Goal: Task Accomplishment & Management: Complete application form

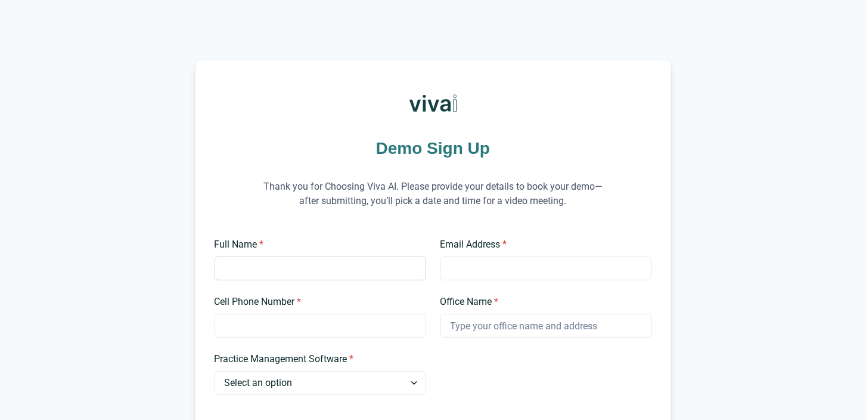
click at [374, 269] on input "Full Name *" at bounding box center [321, 268] width 212 height 24
type input "[PERSON_NAME]"
type input "[EMAIL_ADDRESS][DOMAIN_NAME]"
type input "7347099611"
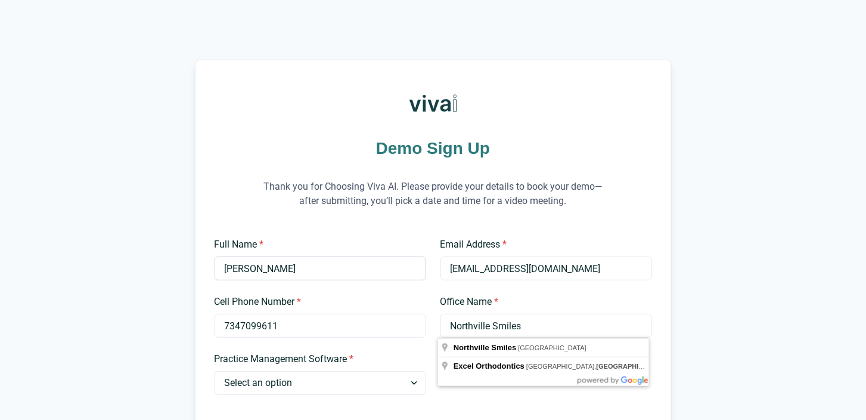
type input "Northville Smiles"
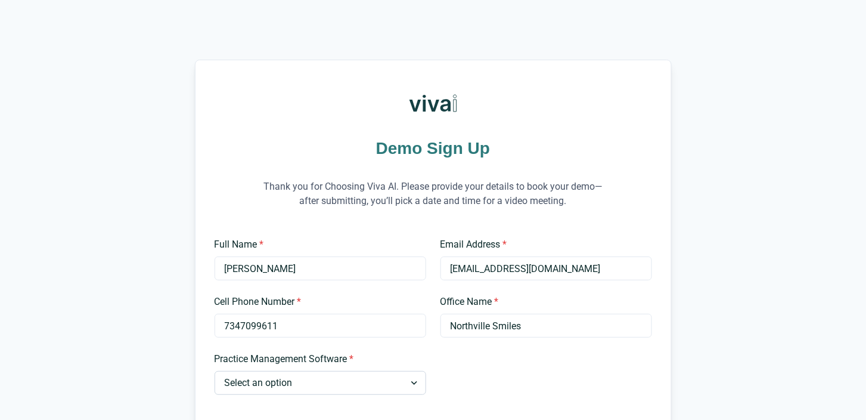
click at [353, 378] on select "Select an option Dentrix Open Dental EagleSoft Denticon Other" at bounding box center [321, 383] width 212 height 24
select select "Dentrix"
click at [215, 371] on select "Select an option Dentrix Open Dental EagleSoft Denticon Other" at bounding box center [321, 383] width 212 height 24
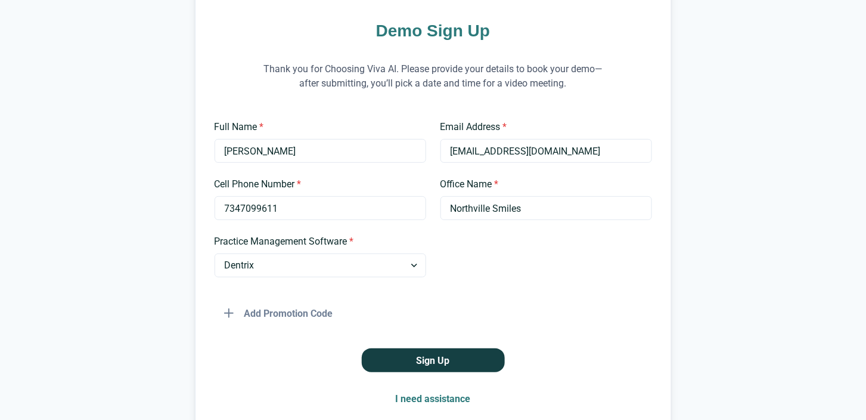
scroll to position [119, 0]
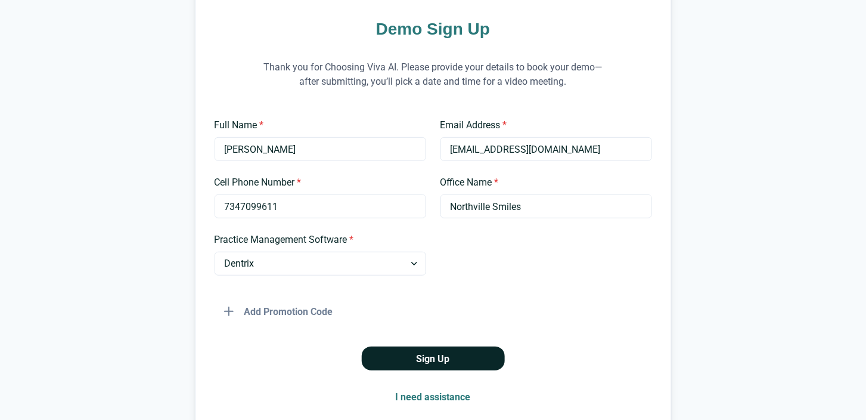
click at [439, 355] on button "Sign Up" at bounding box center [433, 358] width 143 height 24
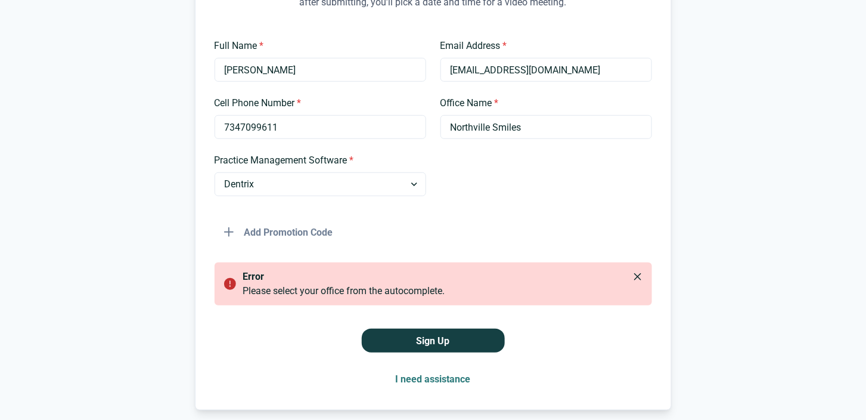
scroll to position [179, 0]
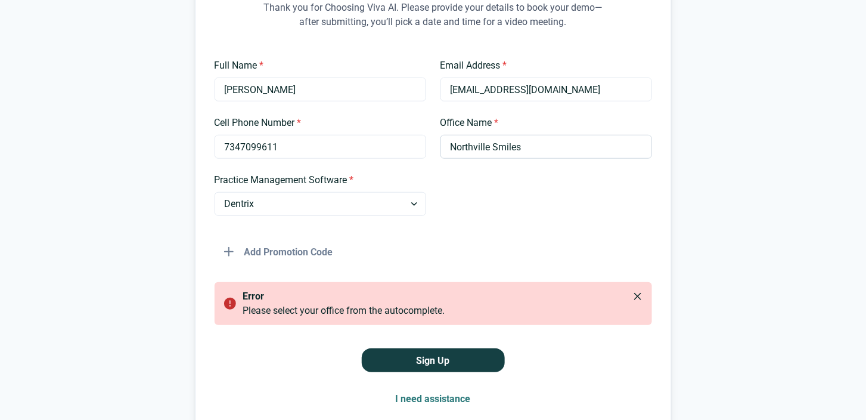
click at [510, 142] on input "Northville Smiles" at bounding box center [546, 147] width 212 height 24
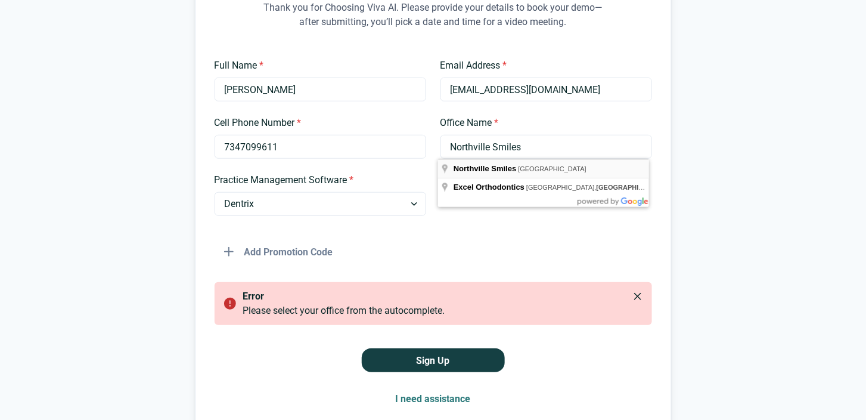
type input "Northville Smiles"
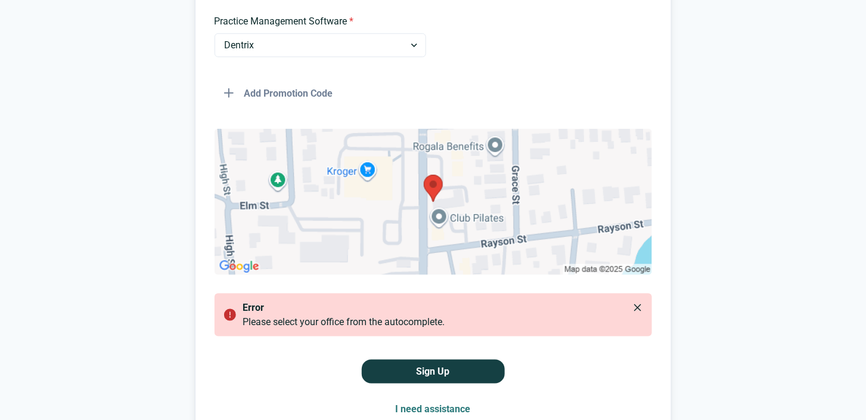
scroll to position [358, 0]
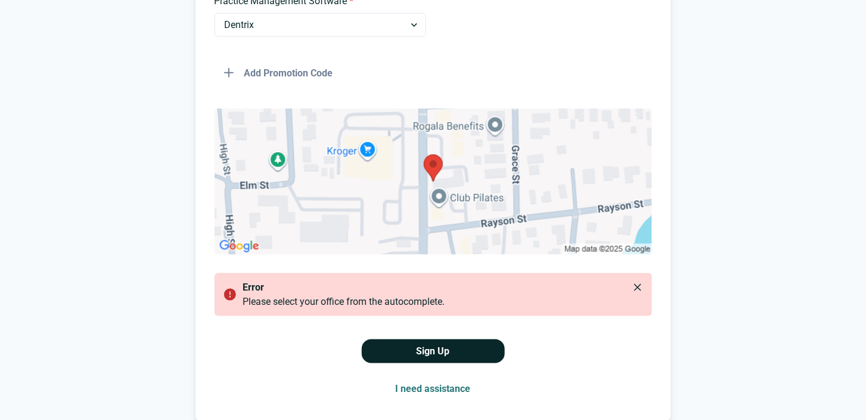
click at [434, 353] on button "Sign Up" at bounding box center [433, 351] width 143 height 24
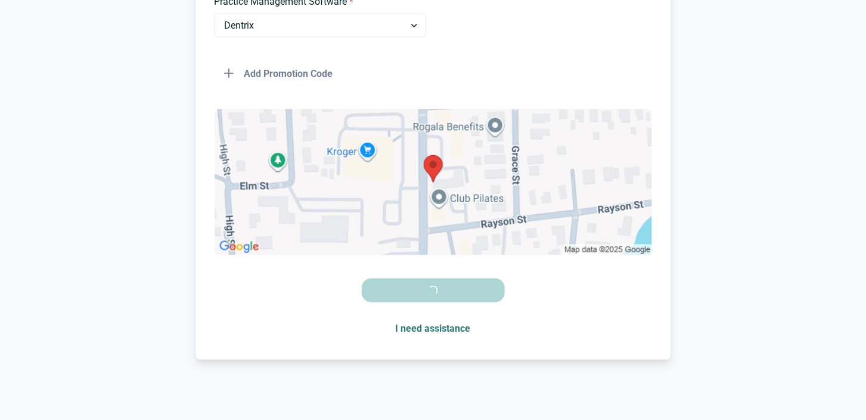
scroll to position [356, 0]
